Goal: Task Accomplishment & Management: Manage account settings

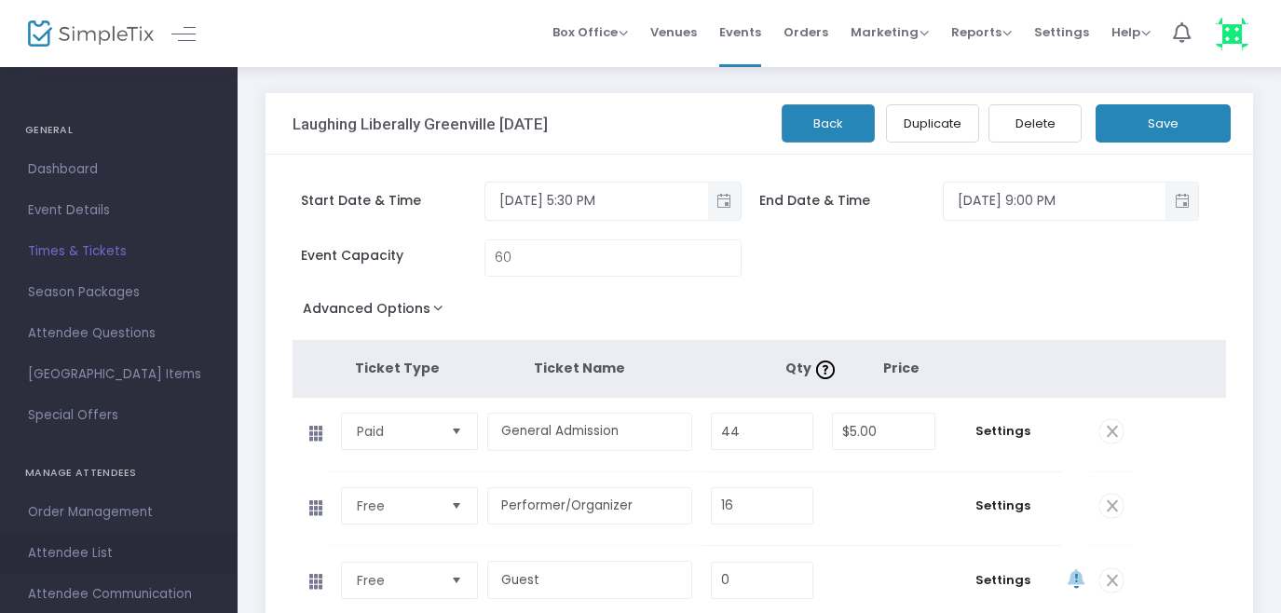
click at [70, 559] on span "Attendee List" at bounding box center [119, 553] width 182 height 24
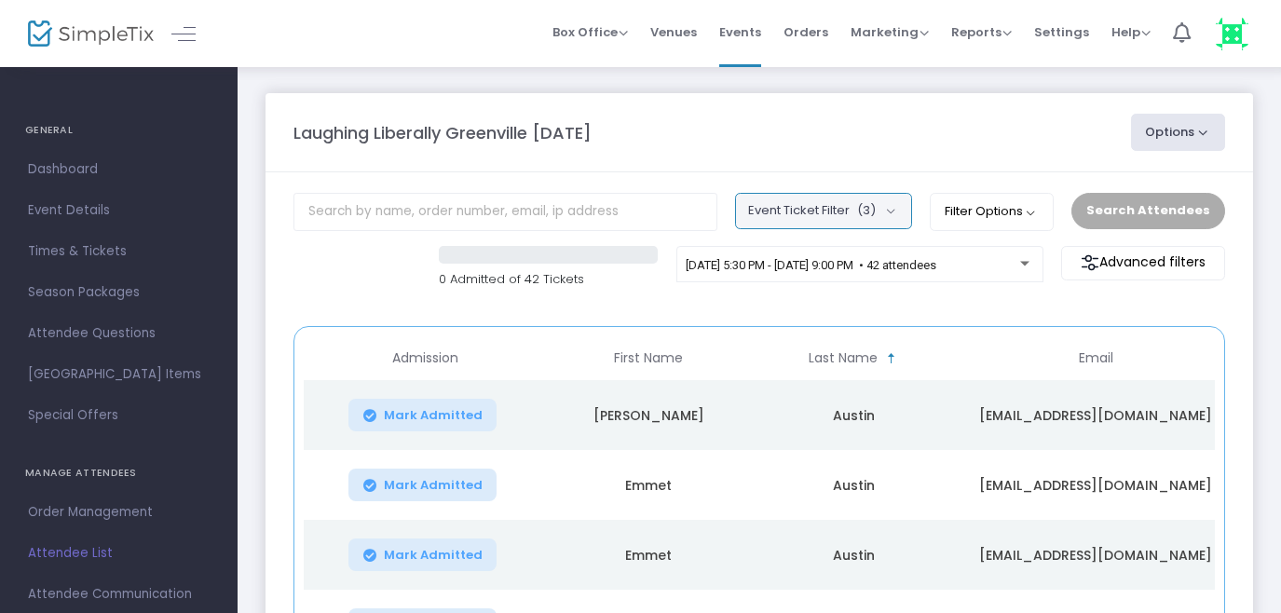
click at [898, 214] on button "Event Ticket Filter (3)" at bounding box center [823, 210] width 177 height 35
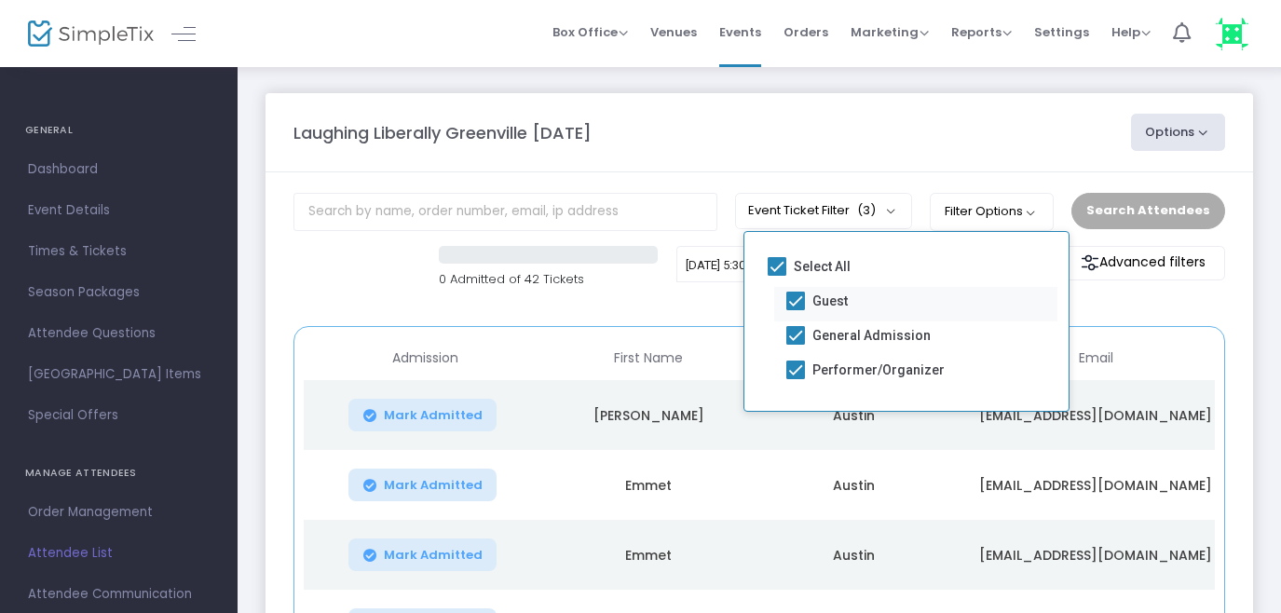
click at [797, 301] on span at bounding box center [795, 301] width 19 height 19
click at [795, 310] on input "Guest" at bounding box center [794, 310] width 1 height 1
checkbox input "false"
click at [797, 331] on span at bounding box center [795, 335] width 19 height 19
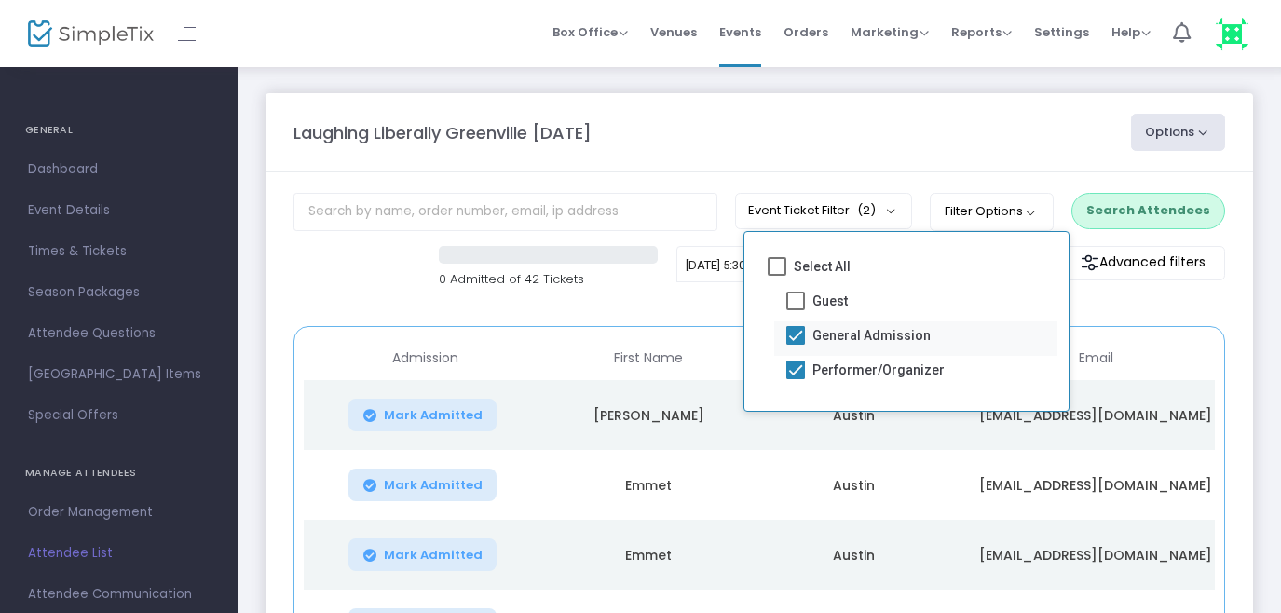
click at [795, 345] on input "General Admission" at bounding box center [794, 345] width 1 height 1
click at [1137, 203] on button "Search Attendees" at bounding box center [1148, 210] width 154 height 35
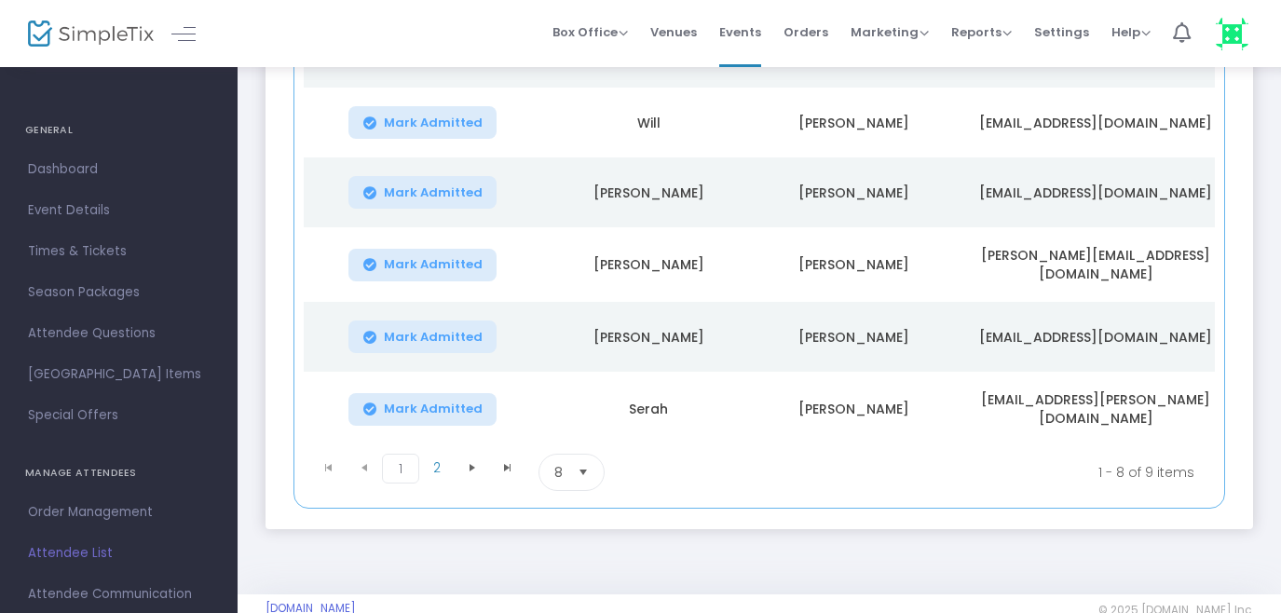
scroll to position [536, 0]
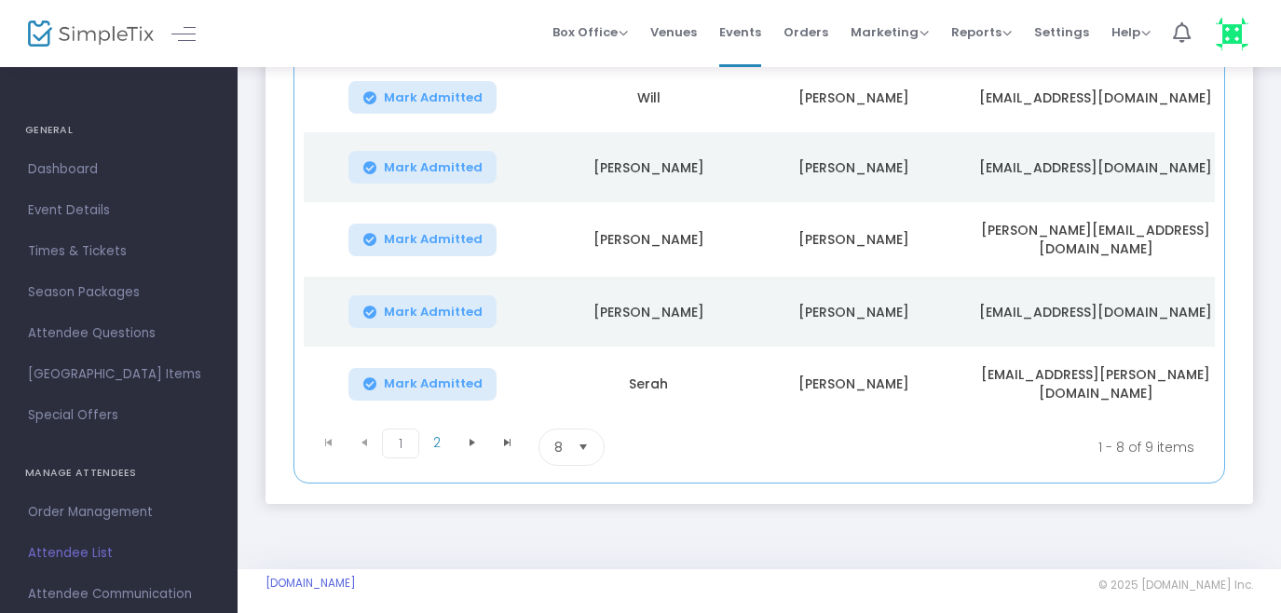
click at [582, 432] on span "Select" at bounding box center [583, 447] width 31 height 31
click at [561, 509] on span "25" at bounding box center [562, 510] width 16 height 19
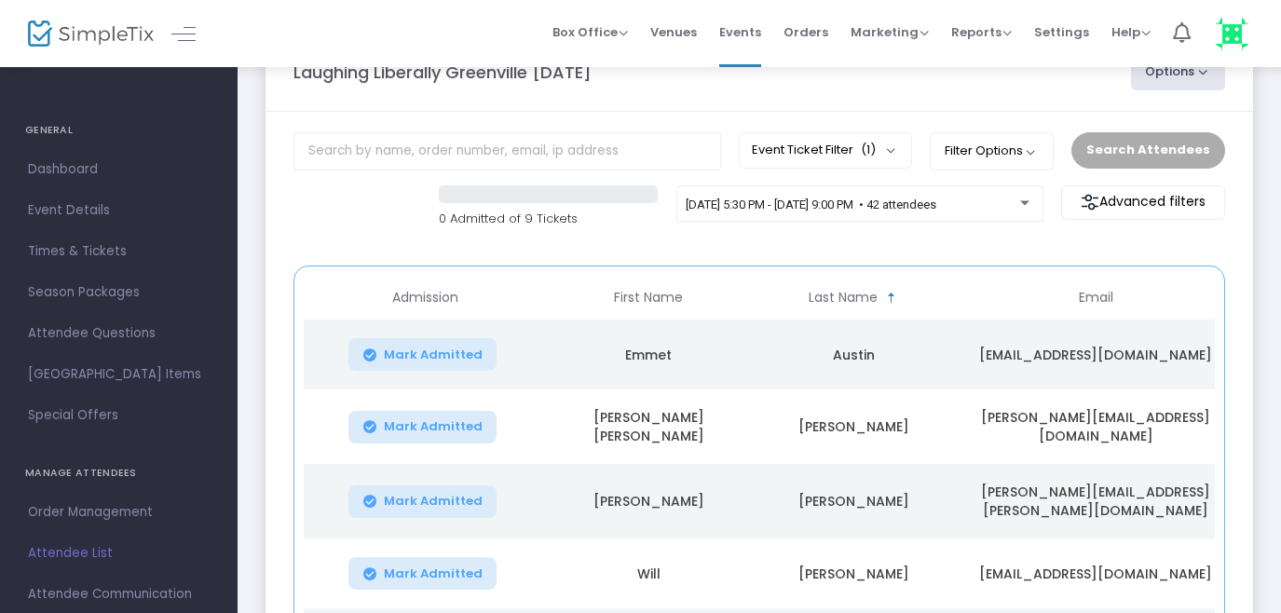
scroll to position [0, 0]
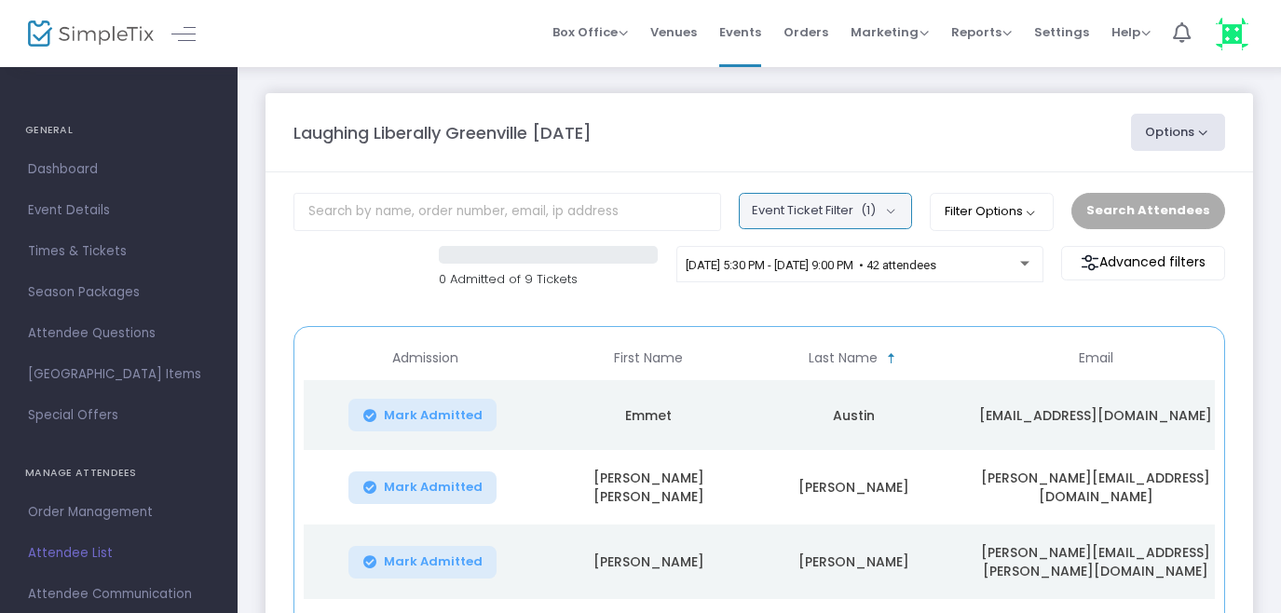
click at [894, 208] on button "Event Ticket Filter (1)" at bounding box center [825, 210] width 173 height 35
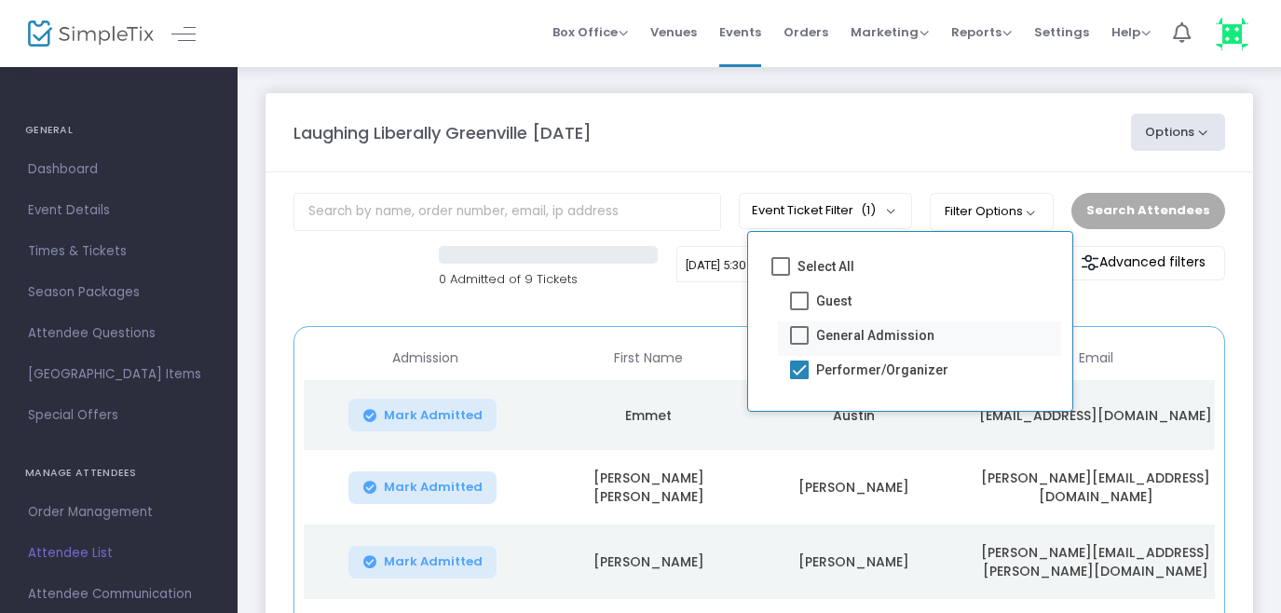
click at [795, 332] on span at bounding box center [799, 335] width 19 height 19
click at [798, 345] on input "General Admission" at bounding box center [798, 345] width 1 height 1
checkbox input "true"
click at [799, 366] on span at bounding box center [799, 369] width 19 height 19
click at [799, 379] on input "Performer/Organizer" at bounding box center [798, 379] width 1 height 1
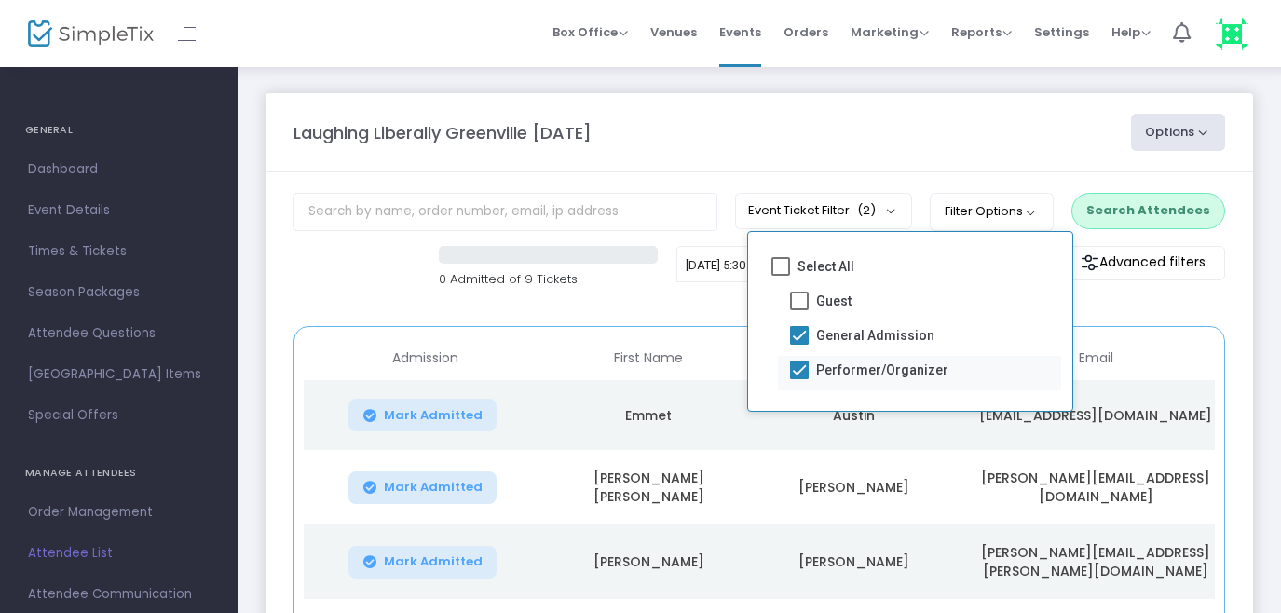
checkbox input "false"
click at [1148, 215] on button "Search Attendees" at bounding box center [1148, 210] width 154 height 35
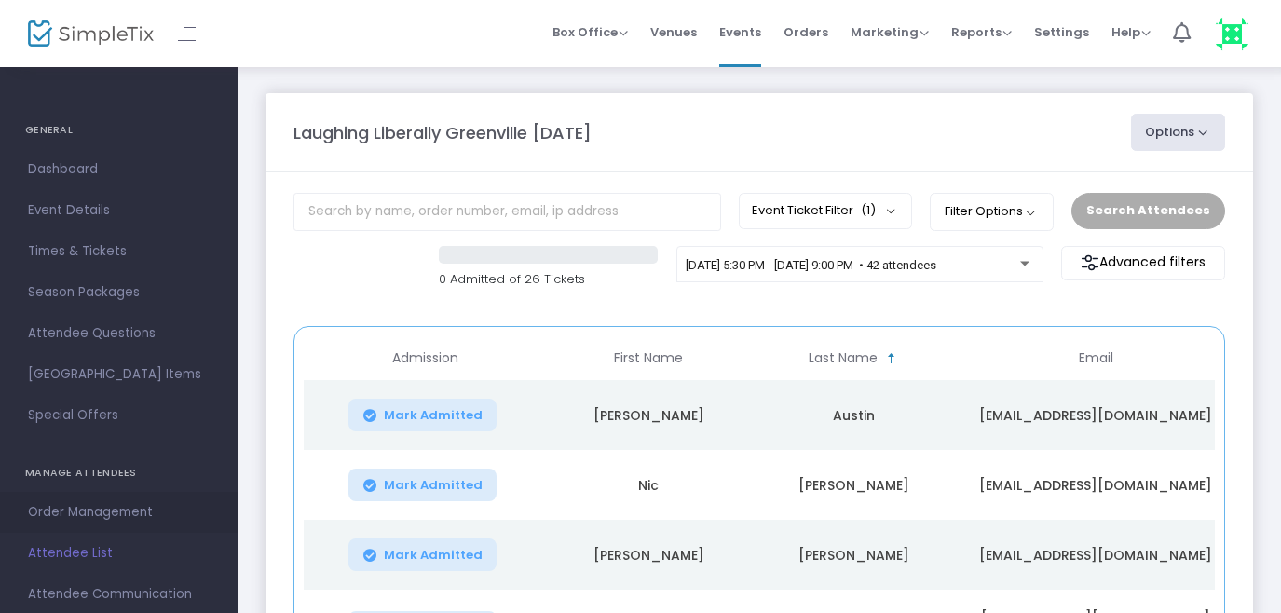
click at [93, 514] on span "Order Management" at bounding box center [119, 512] width 182 height 24
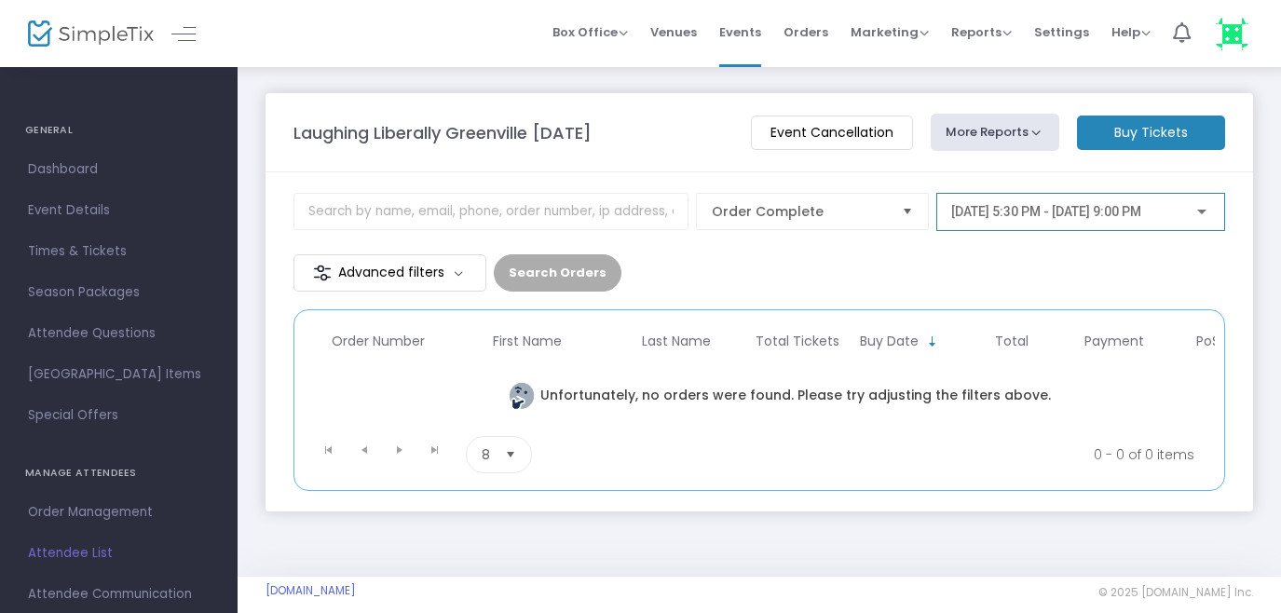
click at [1047, 217] on span "[DATE] 5:30 PM - [DATE] 9:00 PM" at bounding box center [1046, 211] width 190 height 15
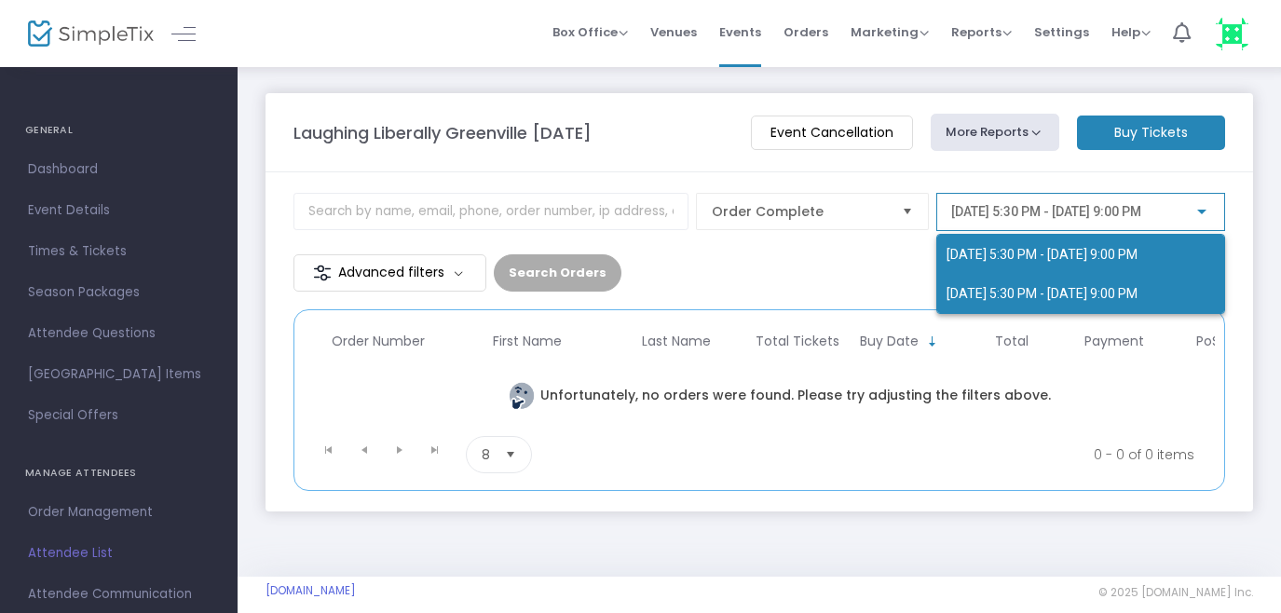
click at [978, 296] on span "[DATE] 5:30 PM - [DATE] 9:00 PM" at bounding box center [1041, 293] width 191 height 15
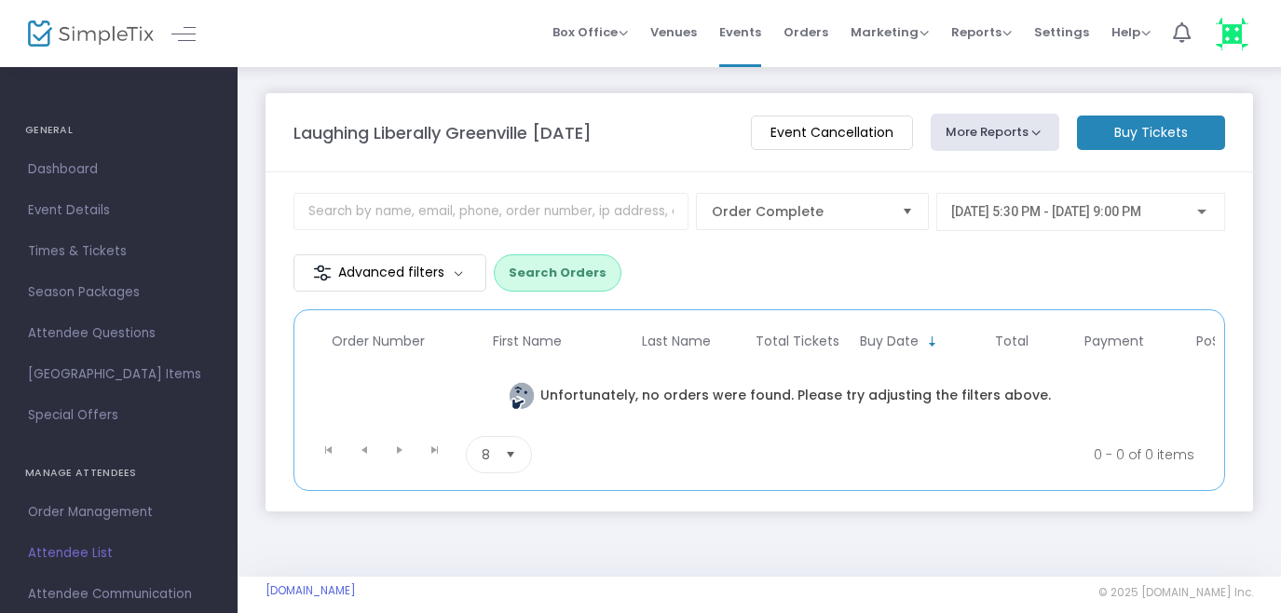
click at [566, 274] on button "Search Orders" at bounding box center [558, 272] width 128 height 37
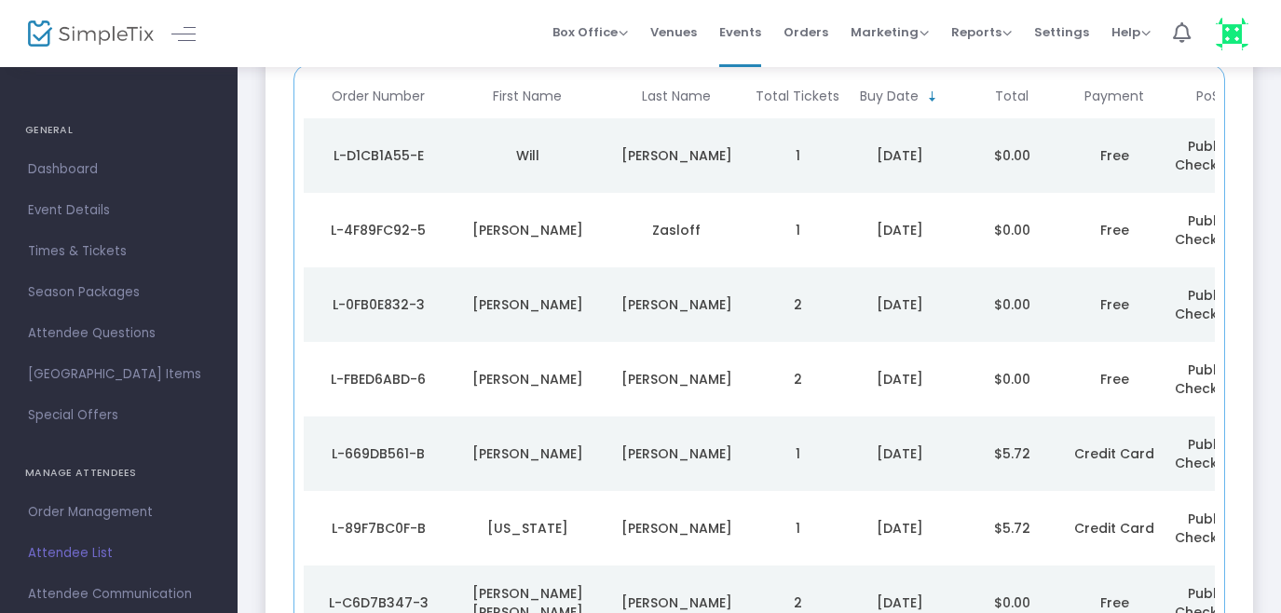
scroll to position [254, 0]
